Goal: Task Accomplishment & Management: Use online tool/utility

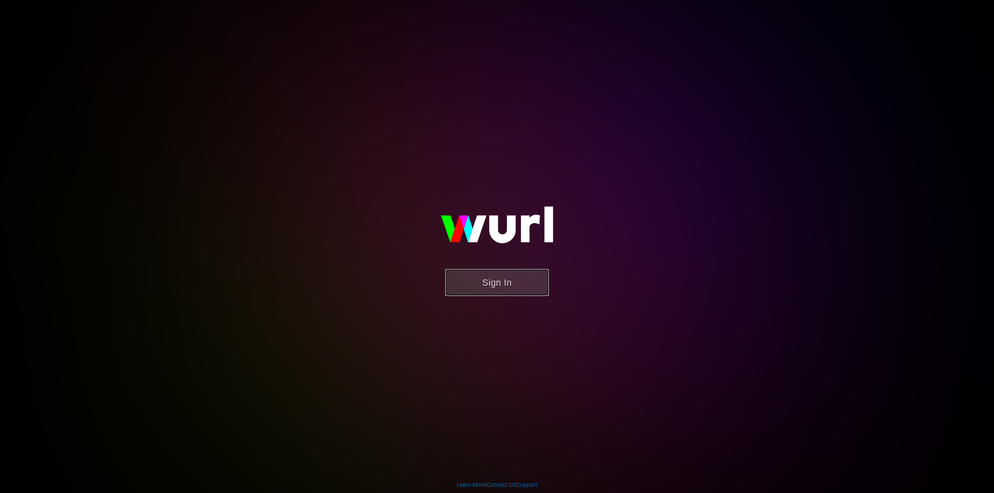
click at [477, 280] on button "Sign In" at bounding box center [497, 282] width 104 height 27
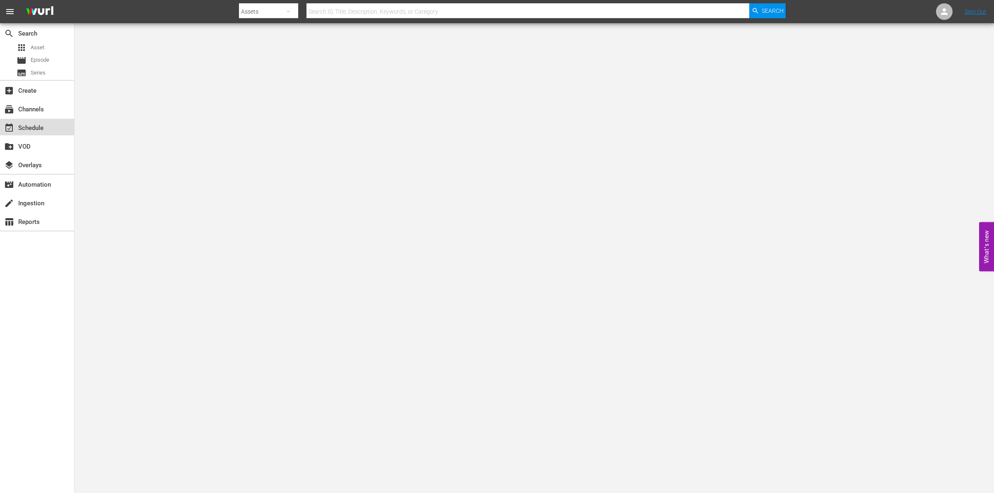
click at [53, 130] on div "event_available Schedule" at bounding box center [37, 127] width 74 height 17
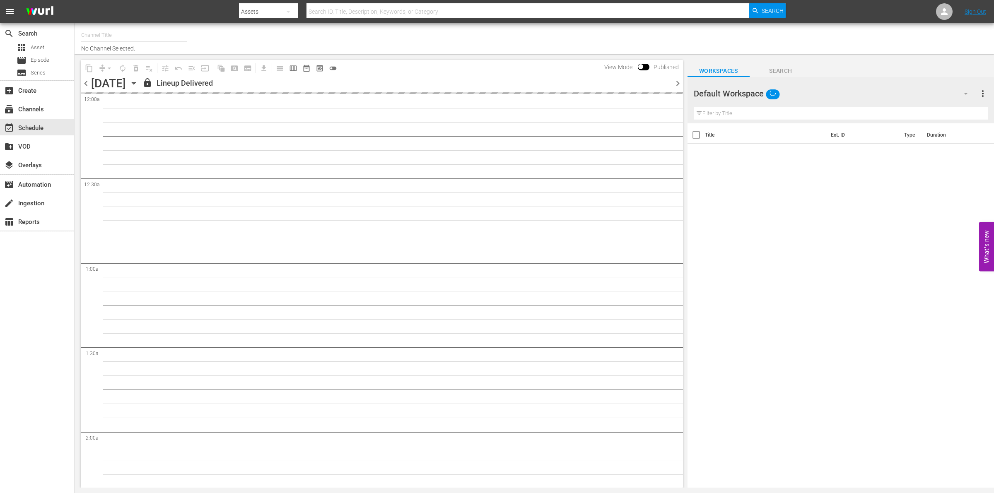
type input "So Real (1869)"
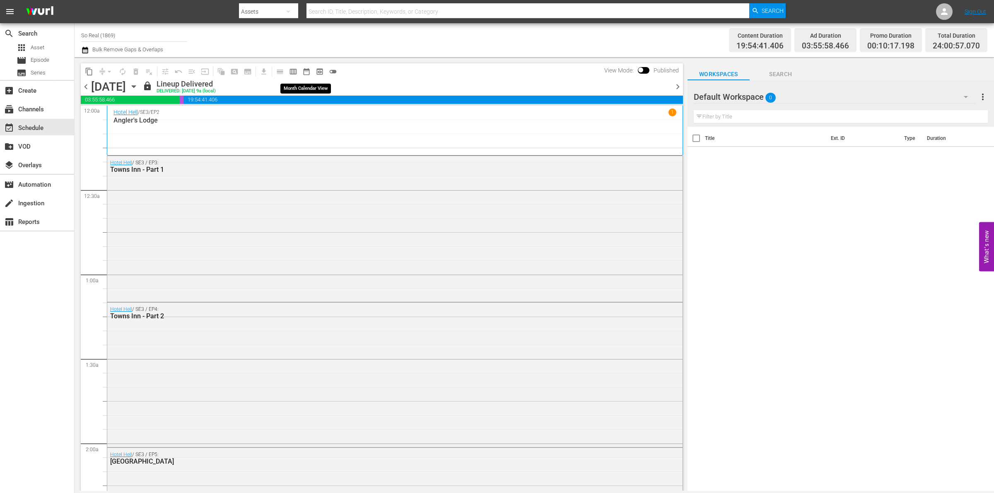
click at [303, 71] on span "date_range_outlined" at bounding box center [306, 72] width 8 height 8
